Goal: Task Accomplishment & Management: Manage account settings

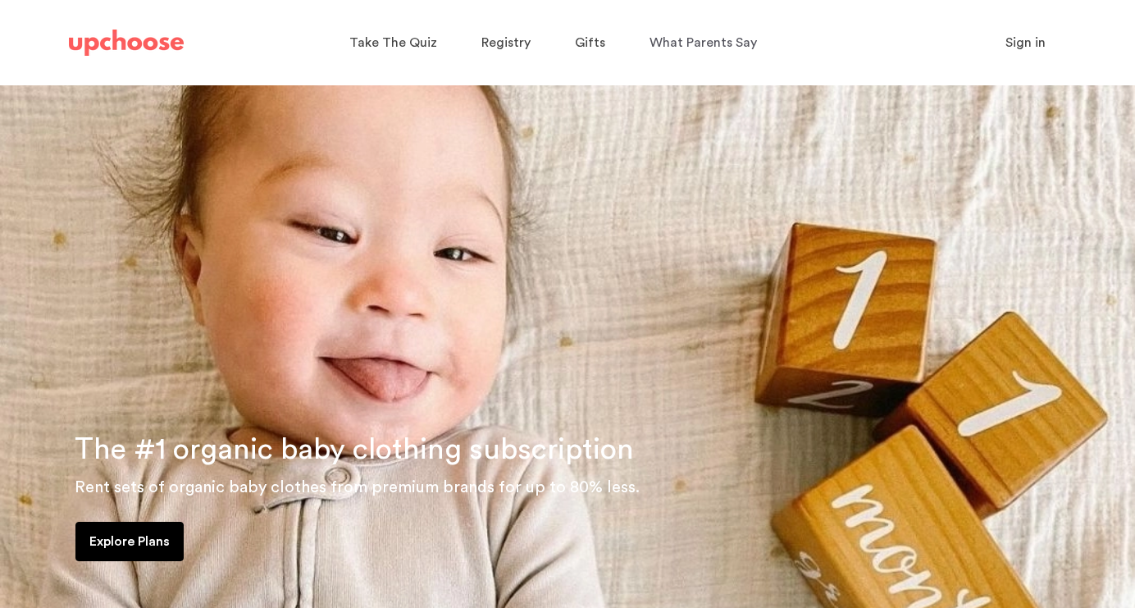
click at [1028, 41] on span "Sign in" at bounding box center [1025, 42] width 40 height 13
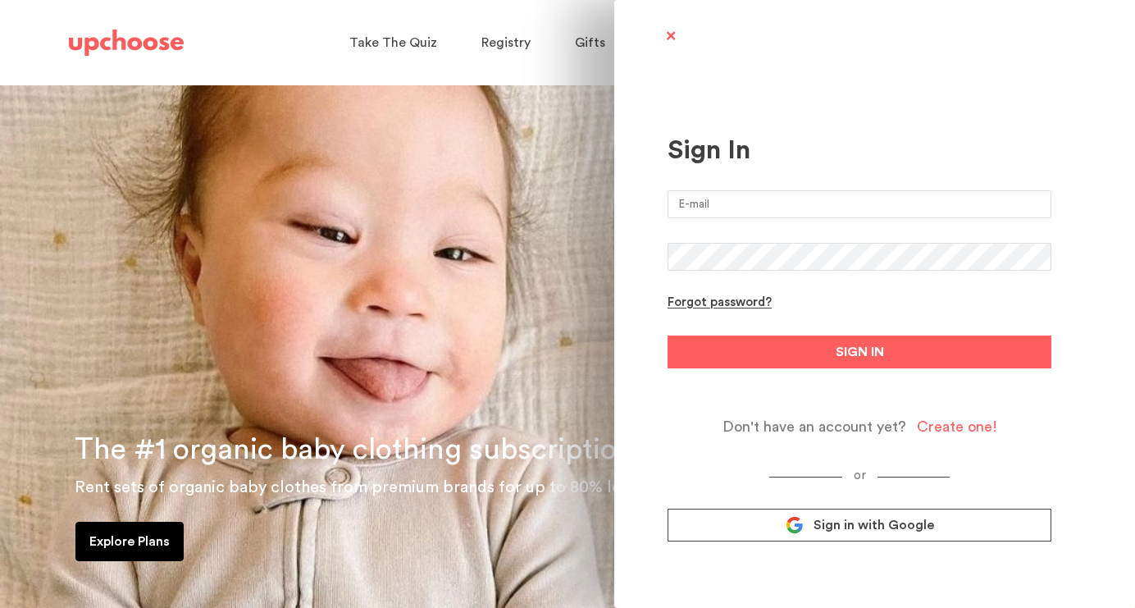
click at [895, 529] on span "Sign in with Google" at bounding box center [873, 525] width 121 height 16
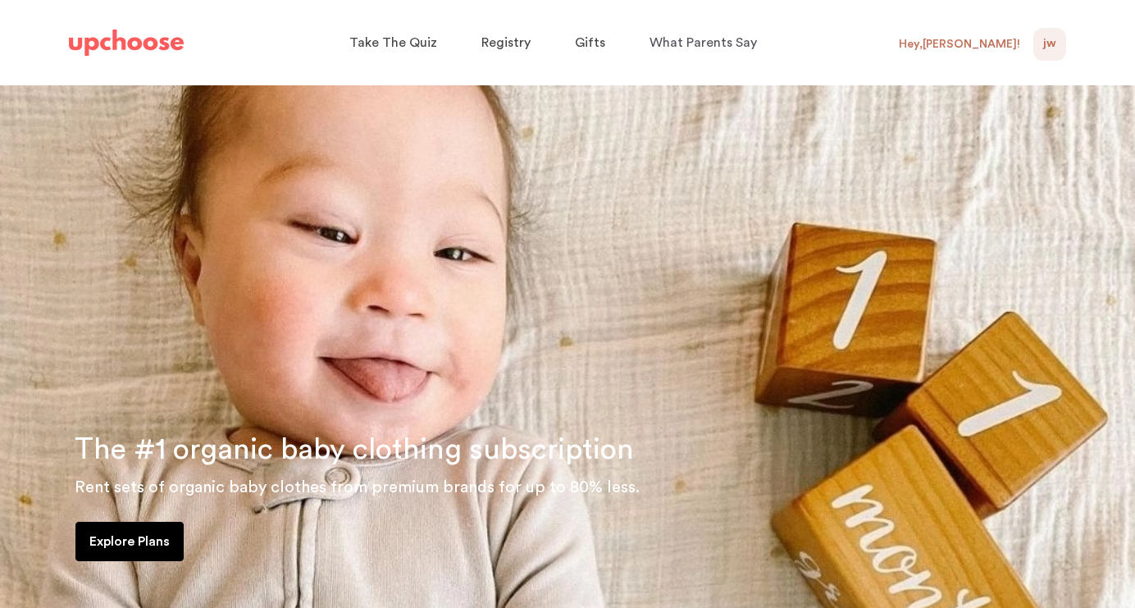
click at [1054, 44] on span "JW" at bounding box center [1049, 44] width 13 height 20
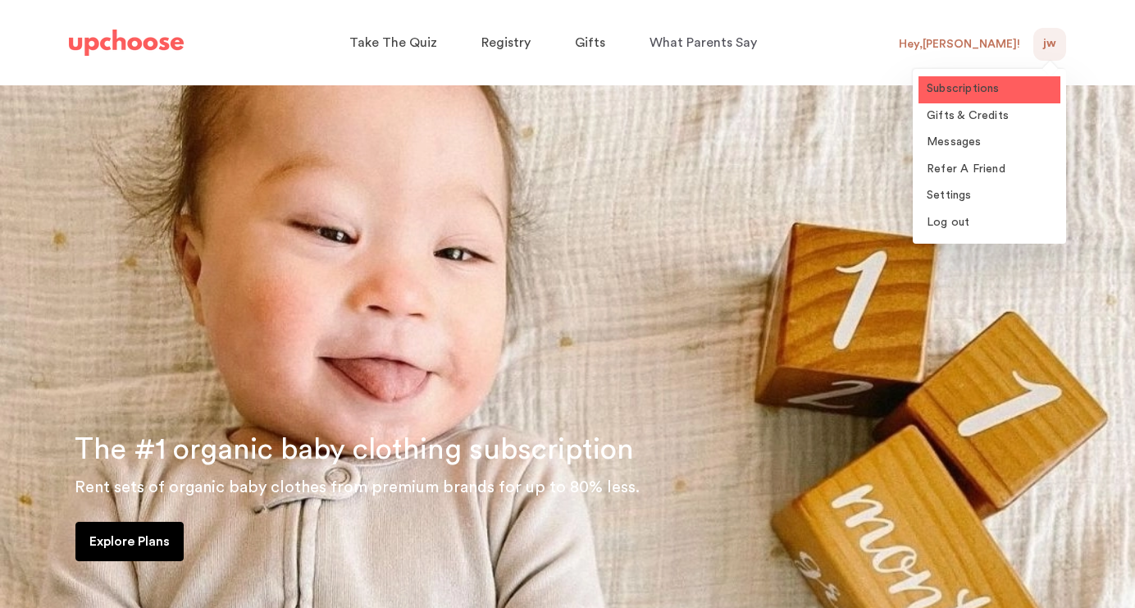
click at [987, 89] on span "Subscriptions" at bounding box center [963, 88] width 73 height 11
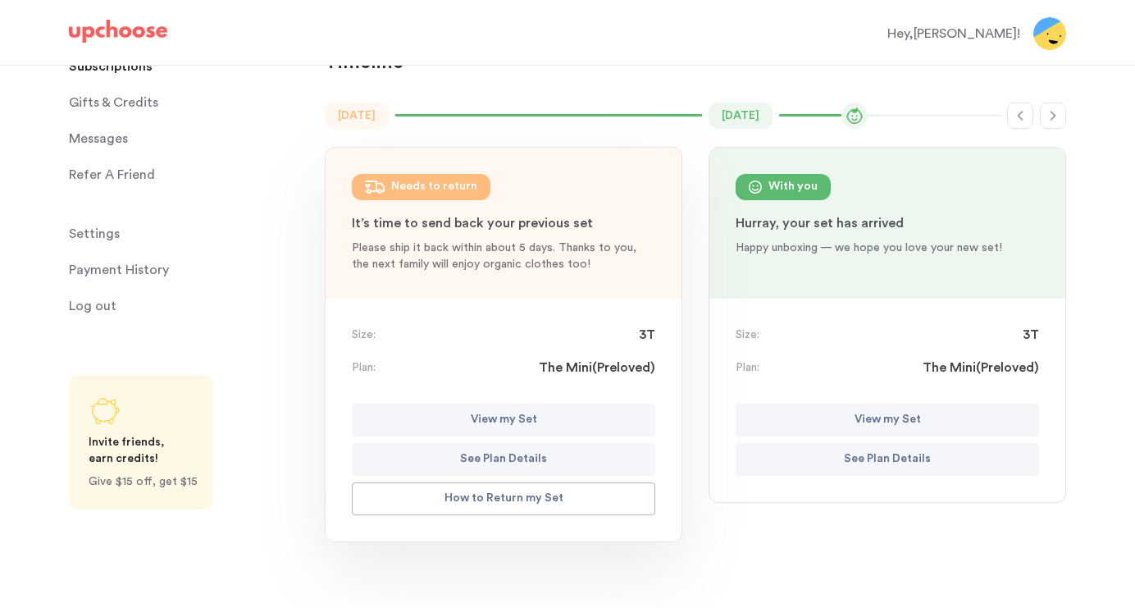
scroll to position [109, 0]
click at [512, 413] on p "View my Set" at bounding box center [504, 418] width 66 height 20
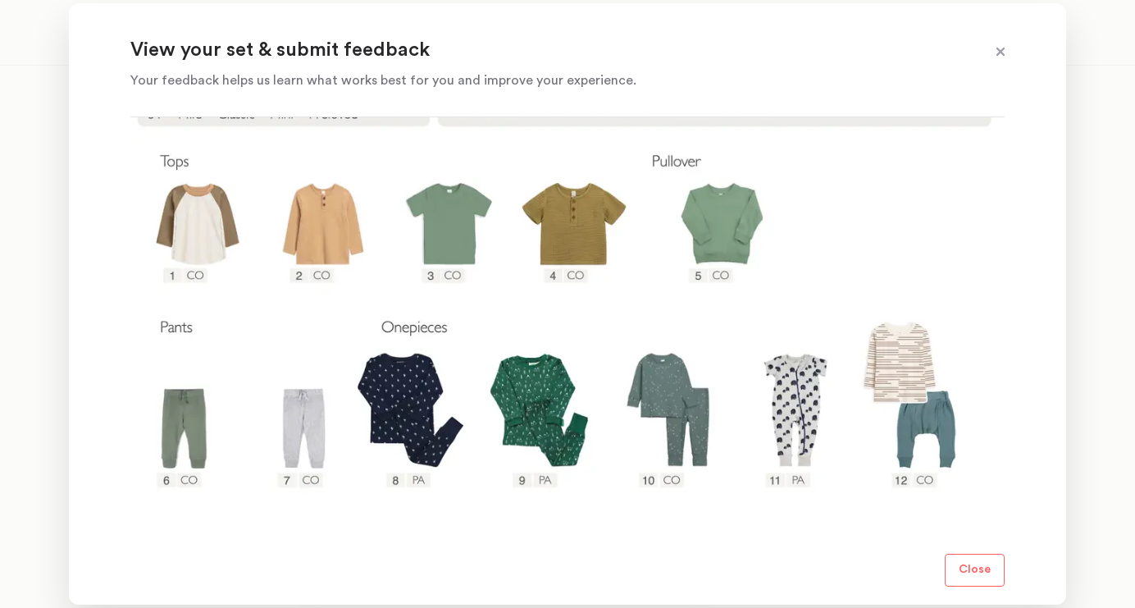
scroll to position [323, 0]
